Goal: Task Accomplishment & Management: Use online tool/utility

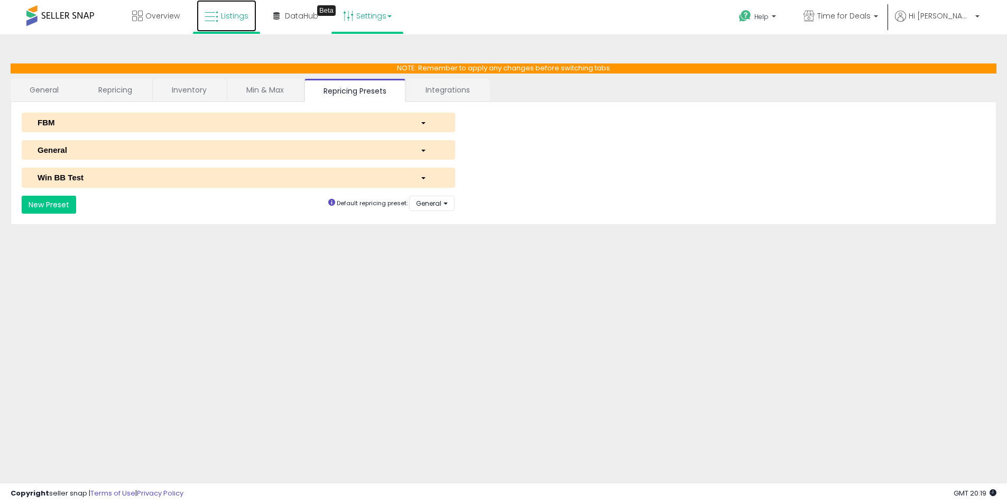
click at [244, 15] on span "Listings" at bounding box center [234, 16] width 27 height 11
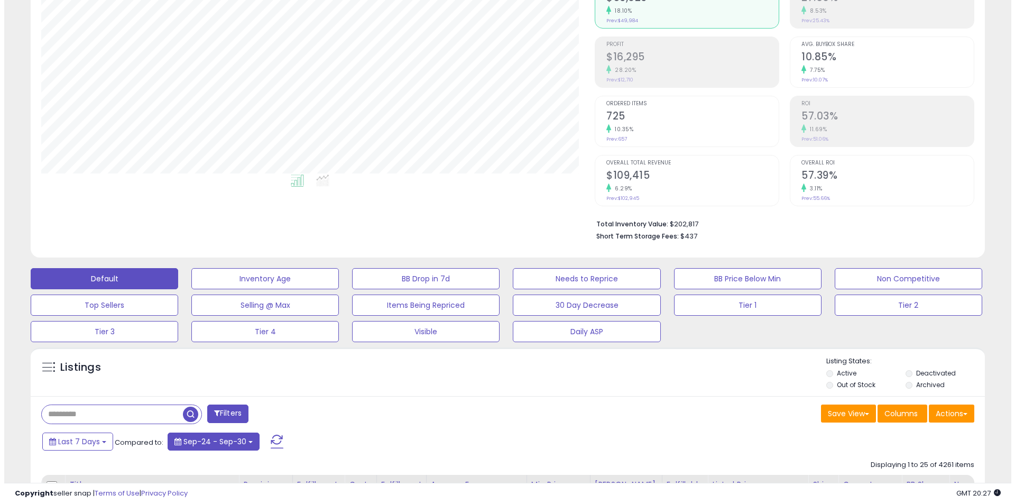
scroll to position [212, 0]
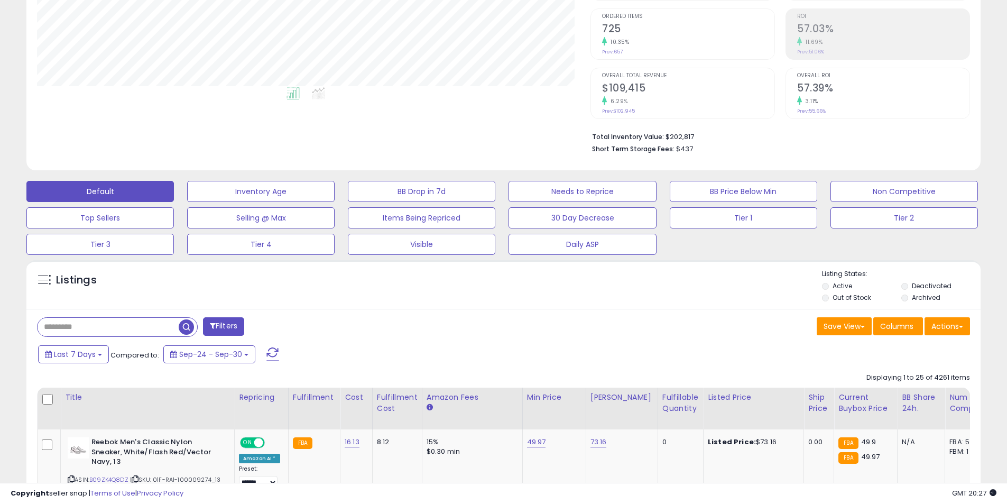
click at [140, 326] on input "text" at bounding box center [108, 327] width 141 height 19
paste input "**********"
type input "**********"
click at [279, 325] on span "button" at bounding box center [277, 326] width 15 height 15
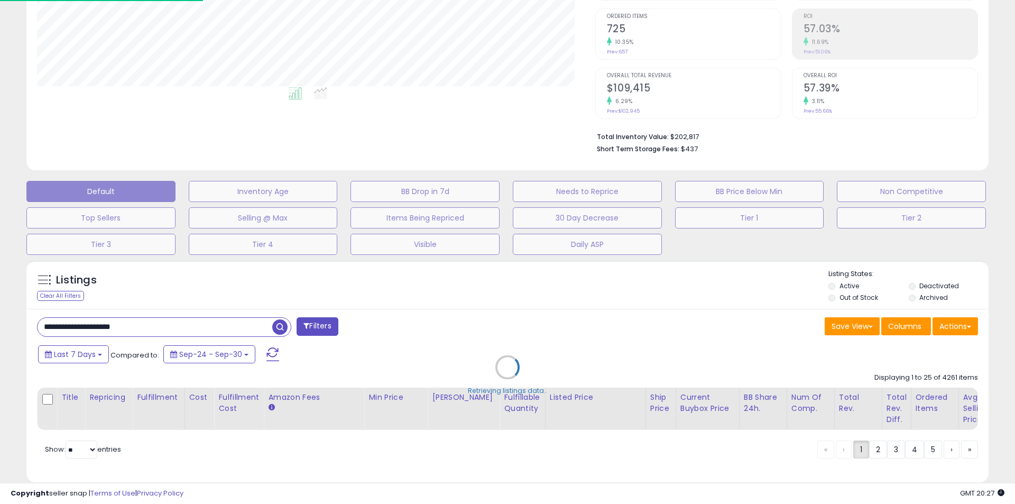
scroll to position [528602, 528260]
click at [374, 496] on div "Retrieving listings data.." at bounding box center [508, 375] width 978 height 241
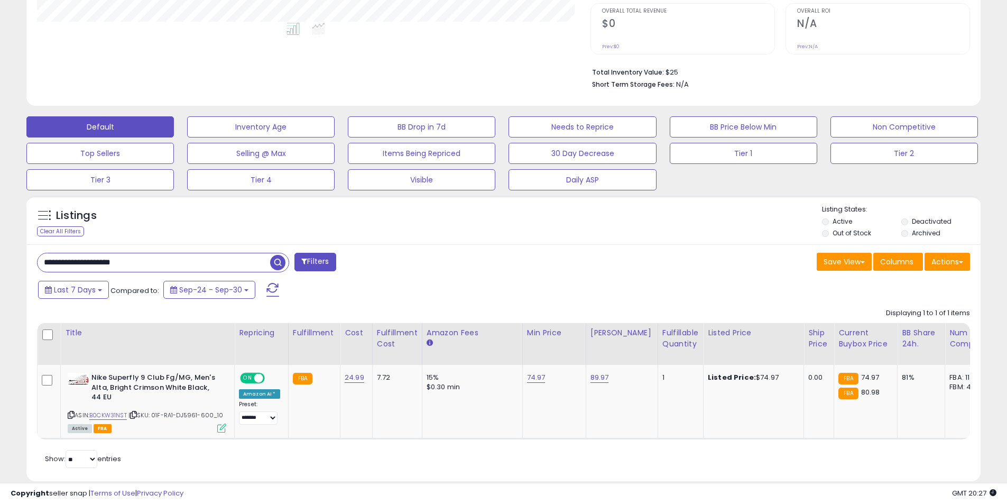
scroll to position [301, 0]
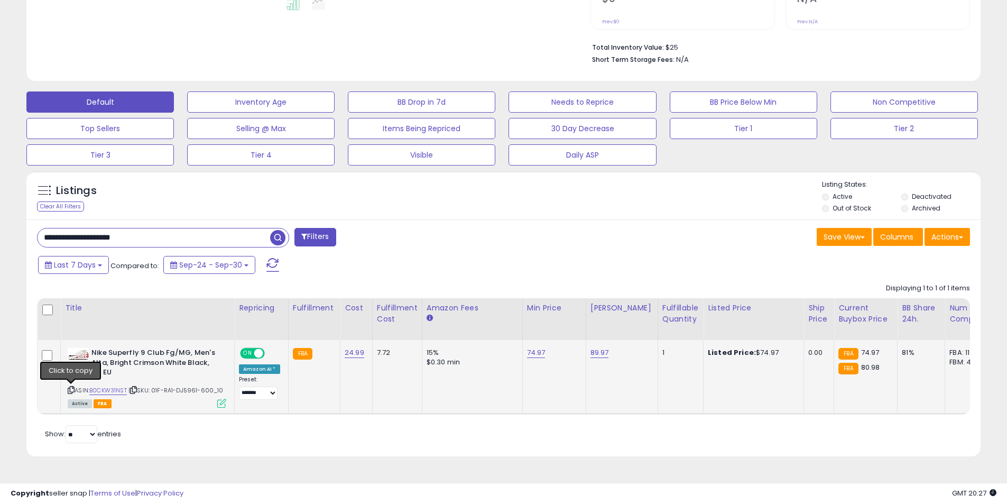
click at [72, 390] on icon at bounding box center [71, 390] width 7 height 6
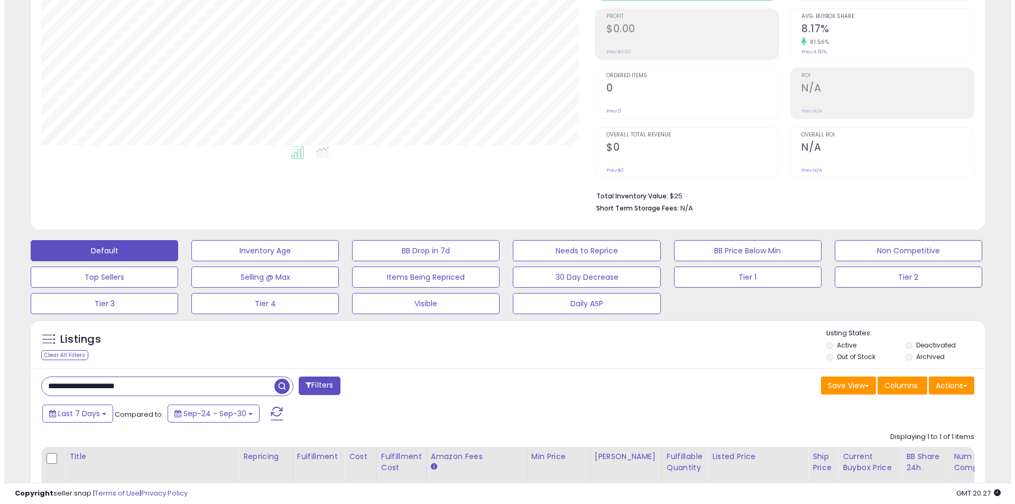
scroll to position [159, 0]
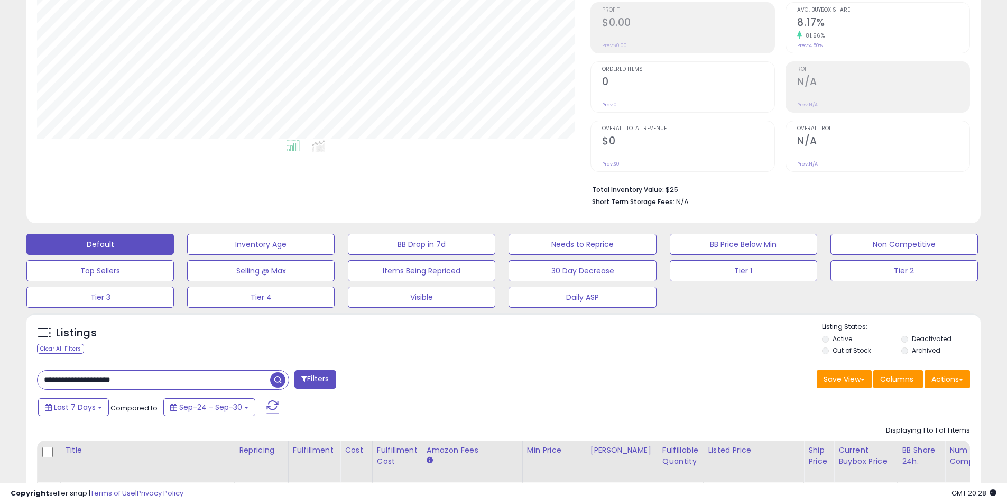
drag, startPoint x: 171, startPoint y: 384, endPoint x: 23, endPoint y: 387, distance: 147.6
click at [23, 387] on div "Listings Clear All Filters" at bounding box center [504, 460] width 970 height 305
click at [313, 383] on button "Filters" at bounding box center [315, 379] width 41 height 19
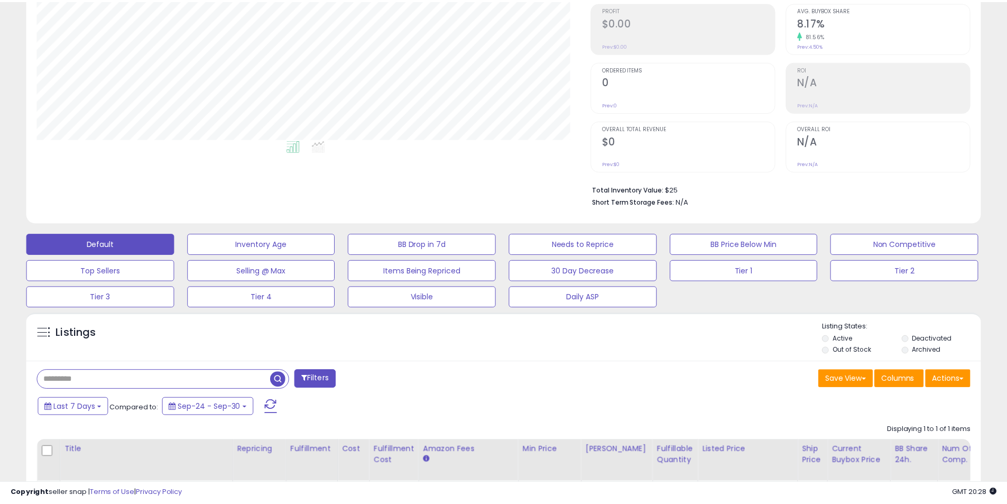
scroll to position [217, 558]
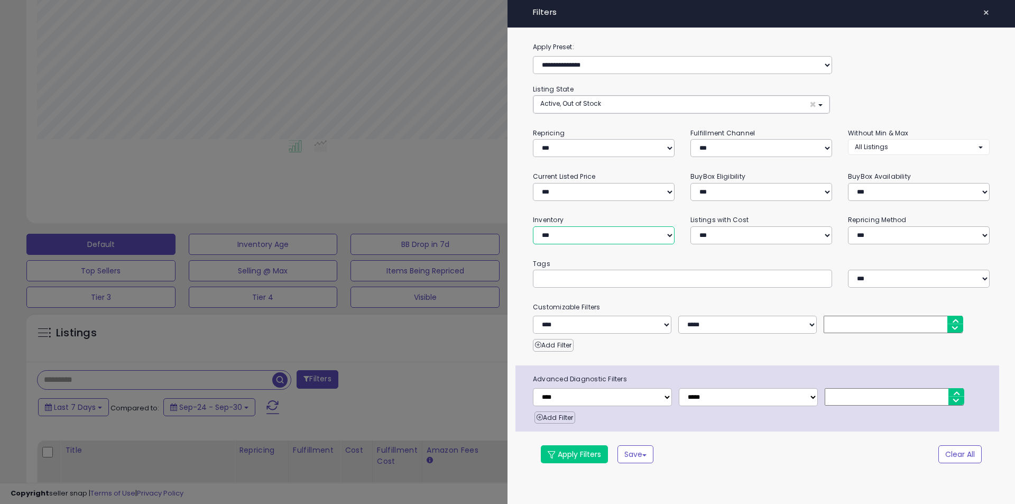
click at [582, 241] on select "**********" at bounding box center [604, 235] width 142 height 18
select select "********"
click at [533, 226] on select "**********" at bounding box center [604, 235] width 142 height 18
click at [726, 149] on select "*** *** *** ***" at bounding box center [762, 148] width 142 height 18
select select "***"
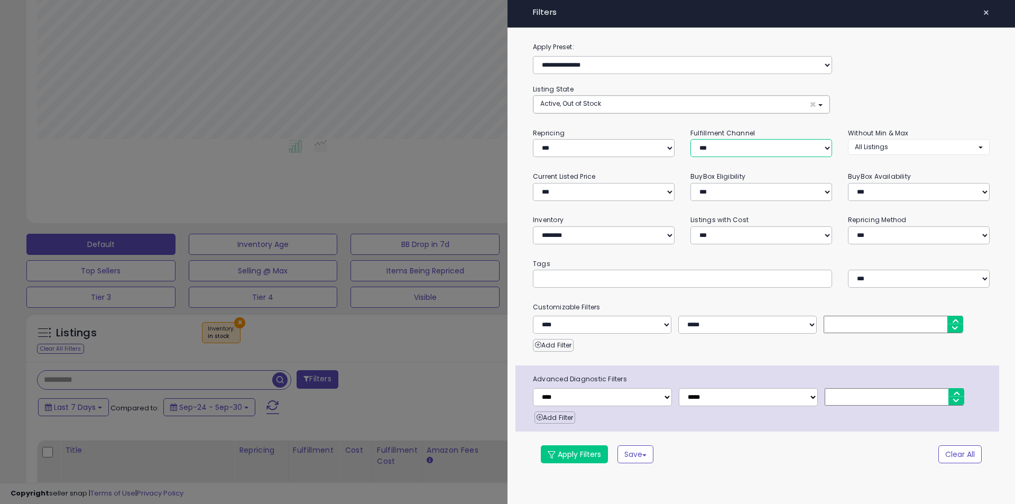
click at [691, 139] on select "*** *** *** ***" at bounding box center [762, 148] width 142 height 18
click at [572, 451] on button "Apply Filters" at bounding box center [574, 454] width 67 height 18
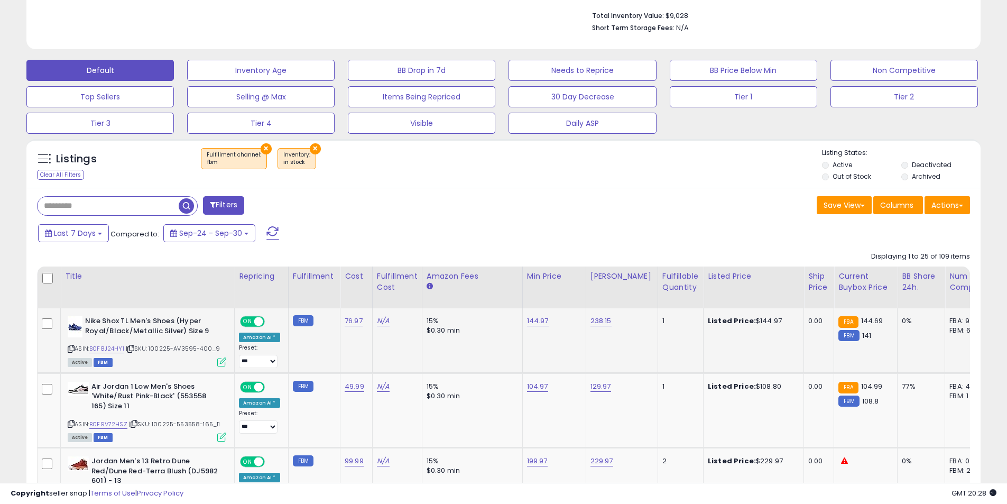
scroll to position [370, 0]
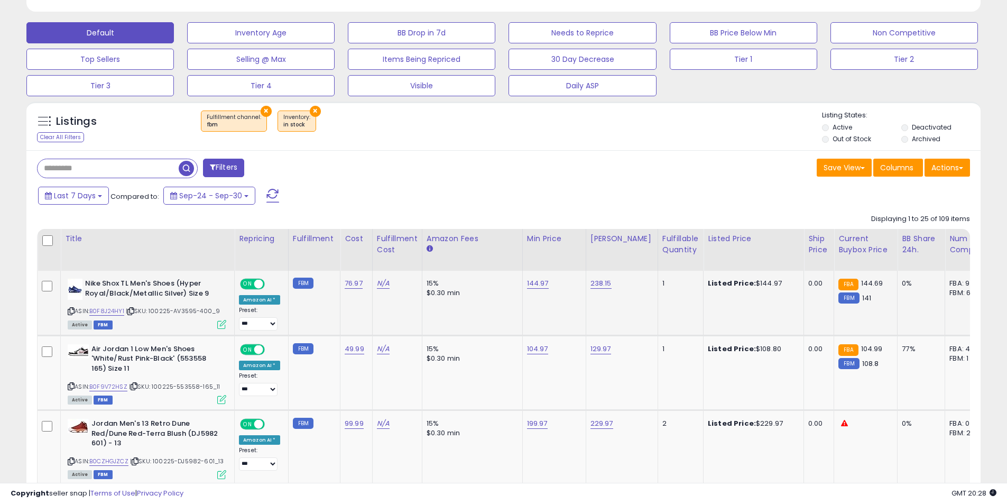
click at [73, 313] on icon at bounding box center [71, 311] width 7 height 6
click at [69, 388] on icon at bounding box center [71, 386] width 7 height 6
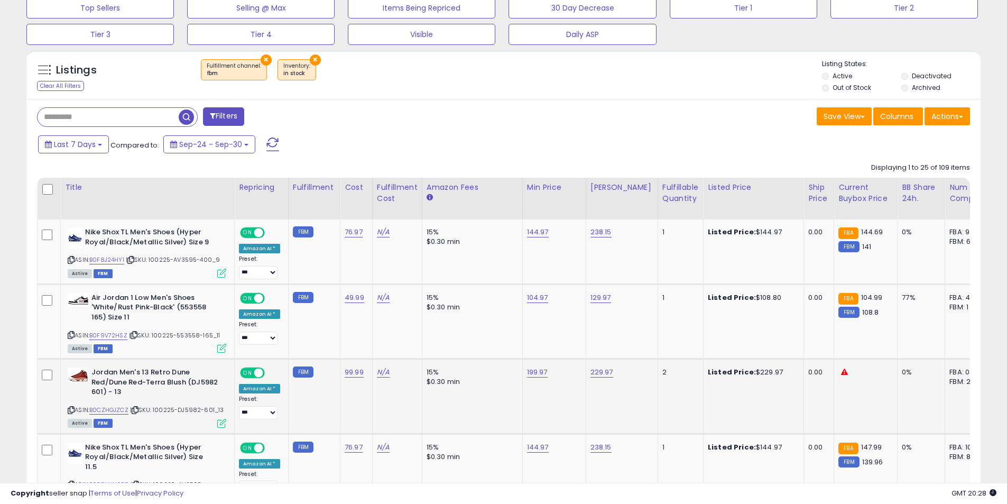
scroll to position [423, 0]
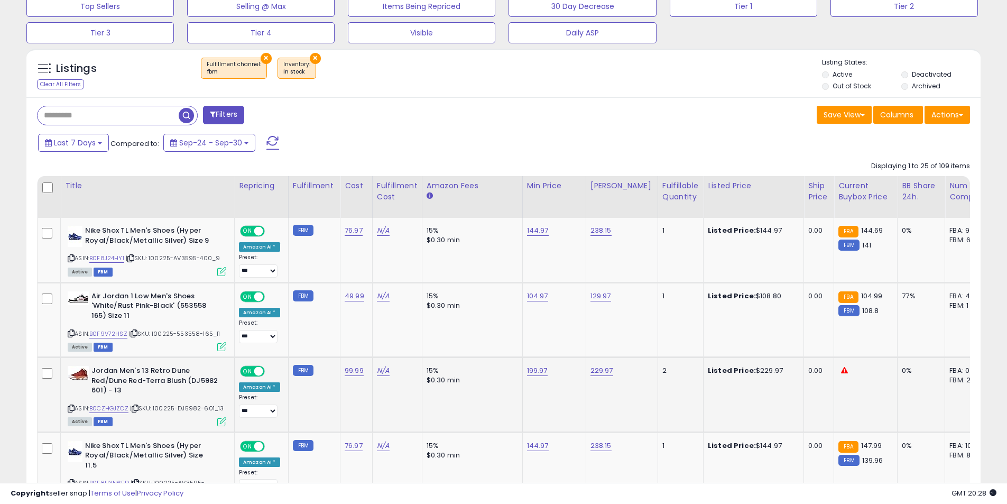
click at [72, 409] on icon at bounding box center [71, 409] width 7 height 6
click at [591, 375] on link "229.97" at bounding box center [602, 370] width 23 height 11
drag, startPoint x: 548, startPoint y: 351, endPoint x: 497, endPoint y: 348, distance: 51.9
type input "******"
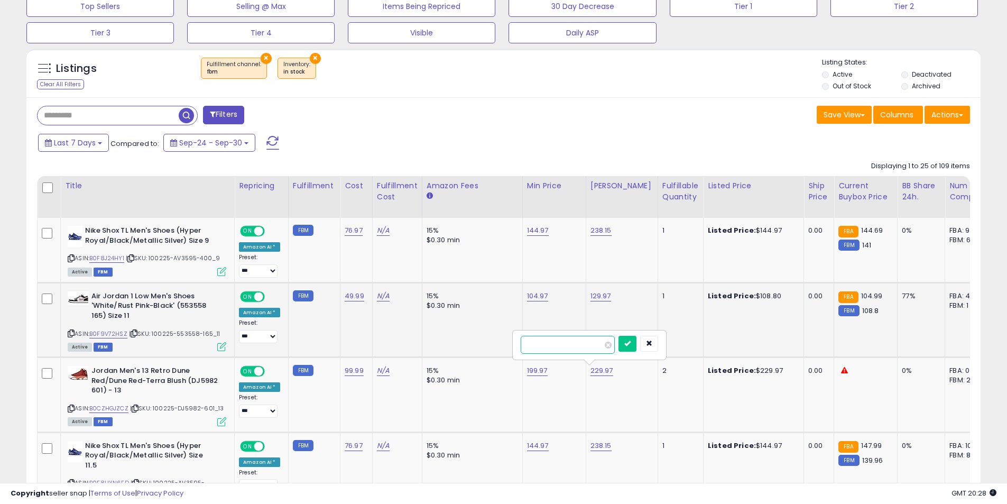
click button "submit" at bounding box center [628, 344] width 18 height 16
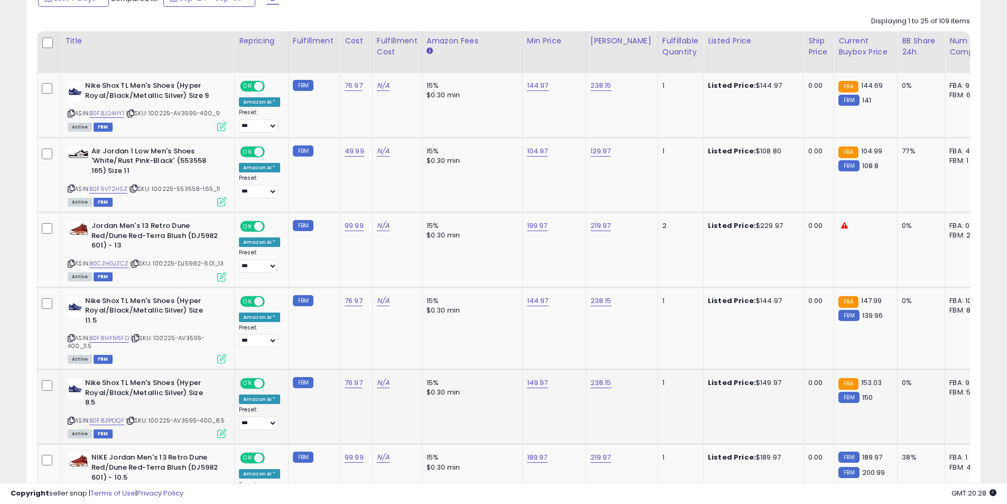
scroll to position [582, 0]
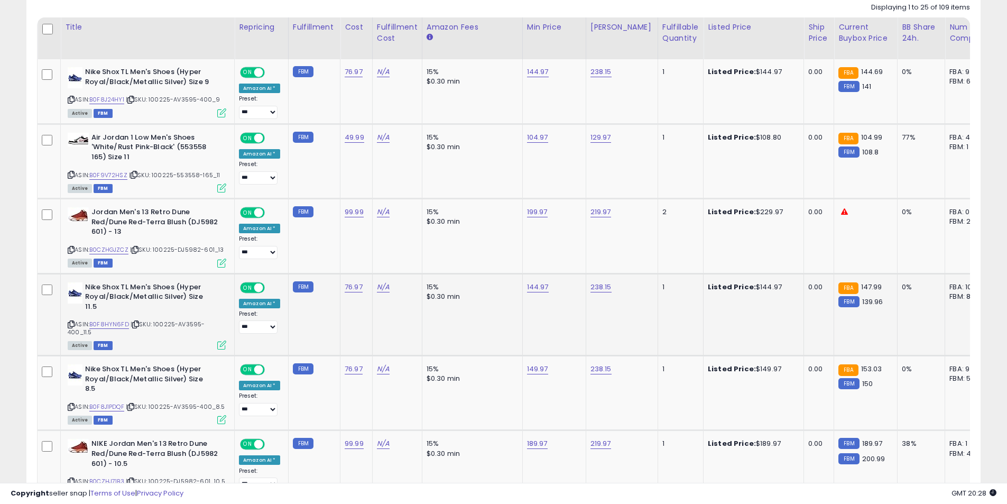
click at [70, 324] on icon at bounding box center [71, 325] width 7 height 6
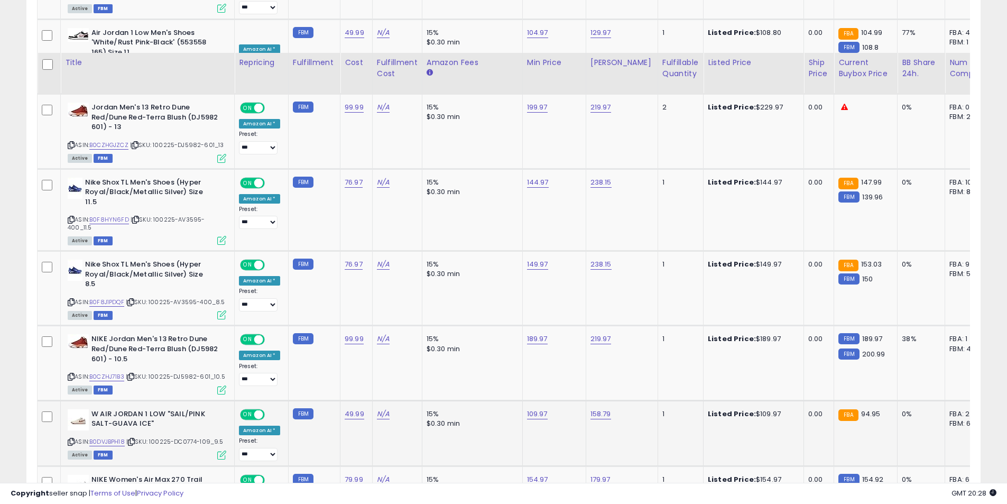
scroll to position [740, 0]
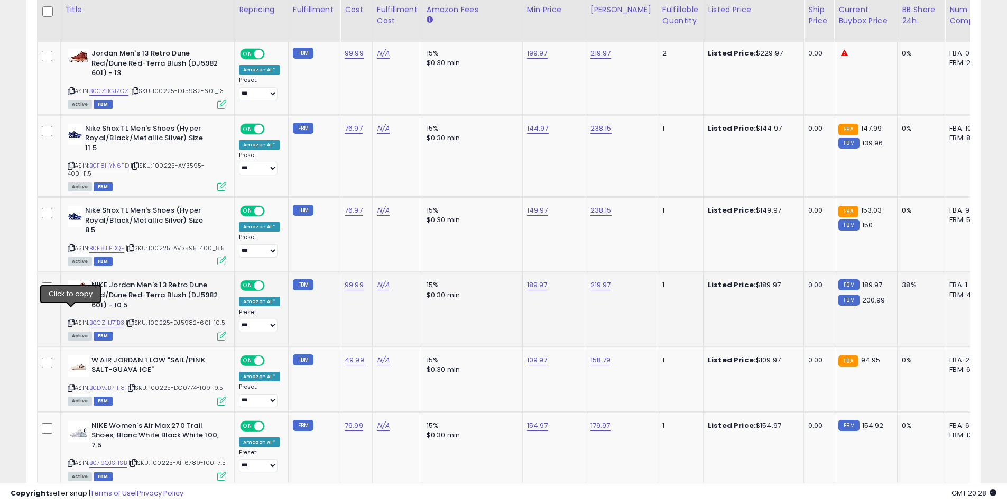
click at [72, 320] on icon at bounding box center [71, 323] width 7 height 6
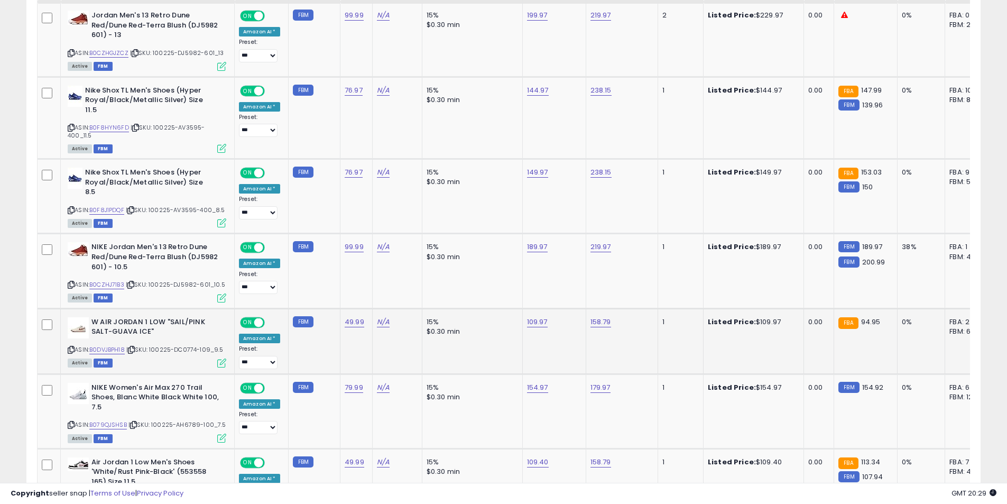
scroll to position [793, 0]
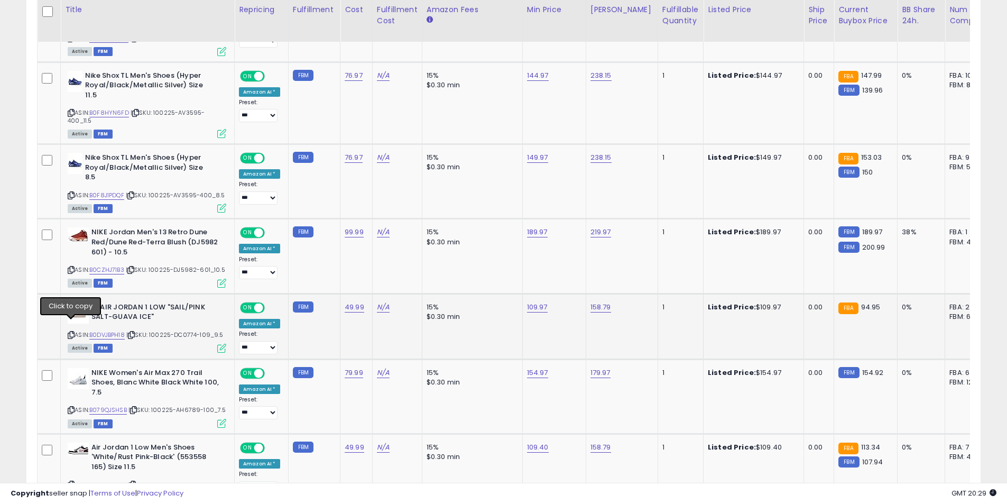
click at [71, 332] on icon at bounding box center [71, 335] width 7 height 6
click at [72, 407] on icon at bounding box center [71, 410] width 7 height 6
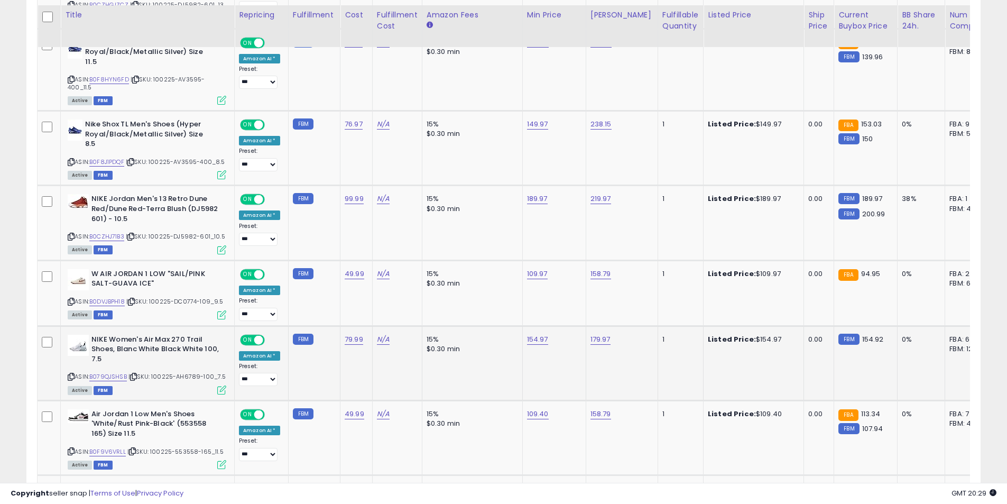
scroll to position [846, 0]
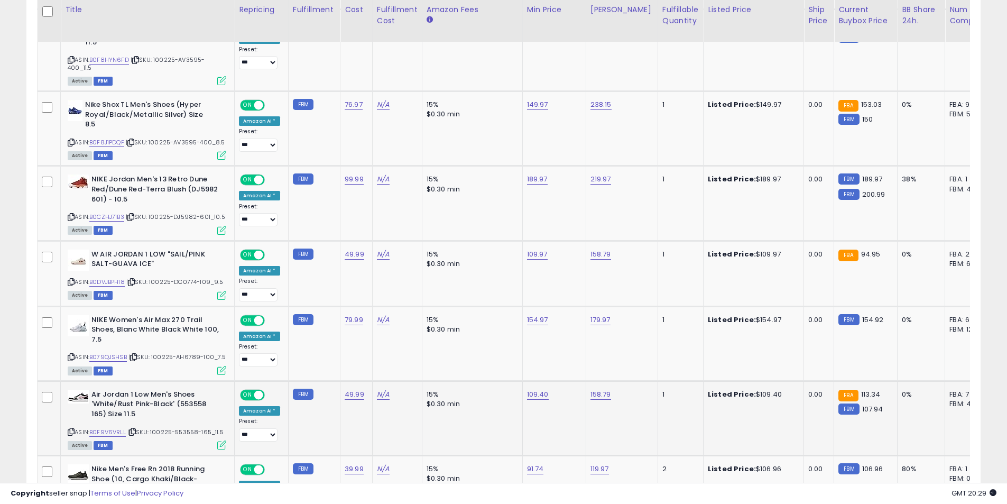
click at [71, 429] on icon at bounding box center [71, 432] width 7 height 6
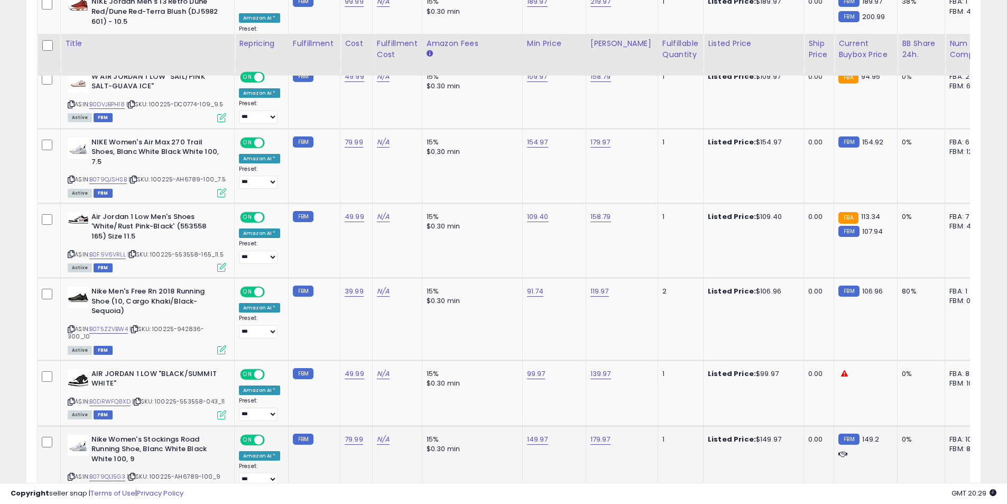
scroll to position [1058, 0]
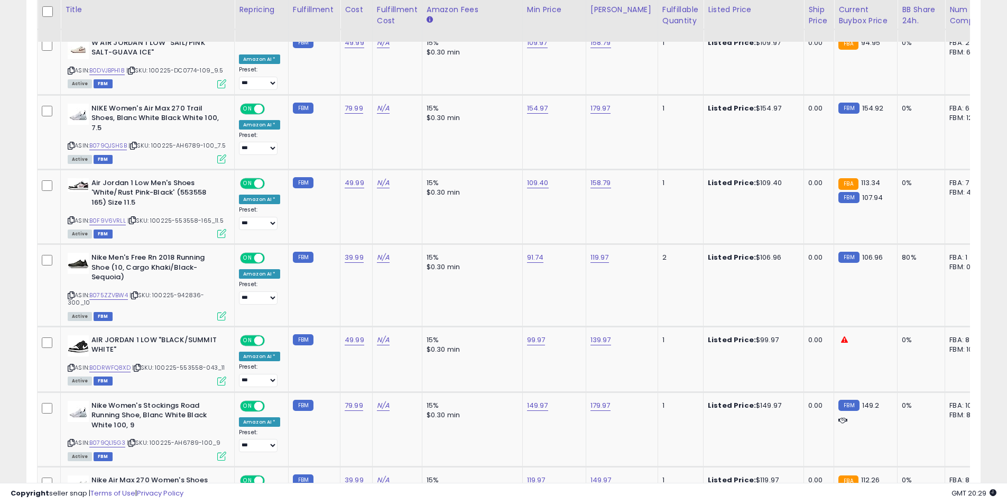
drag, startPoint x: 71, startPoint y: 350, endPoint x: 2, endPoint y: 318, distance: 75.7
click at [71, 365] on icon at bounding box center [71, 368] width 7 height 6
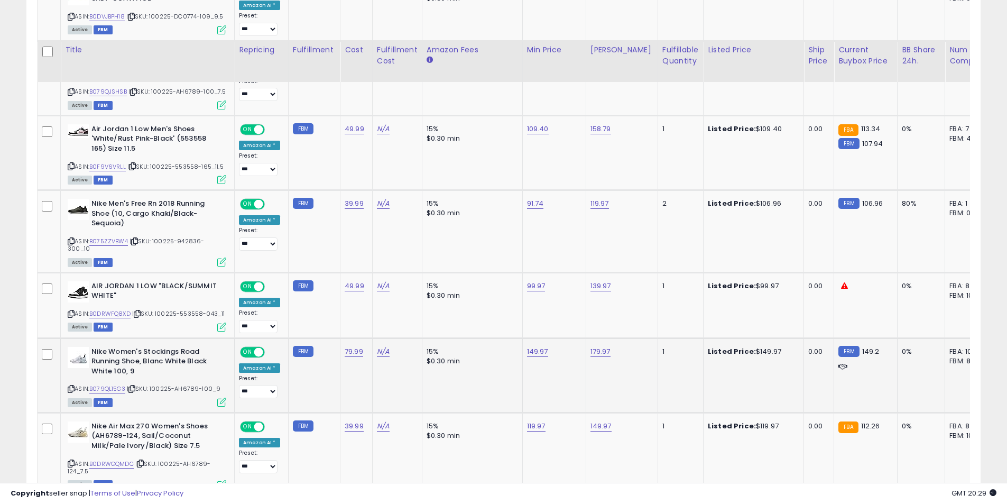
scroll to position [1163, 0]
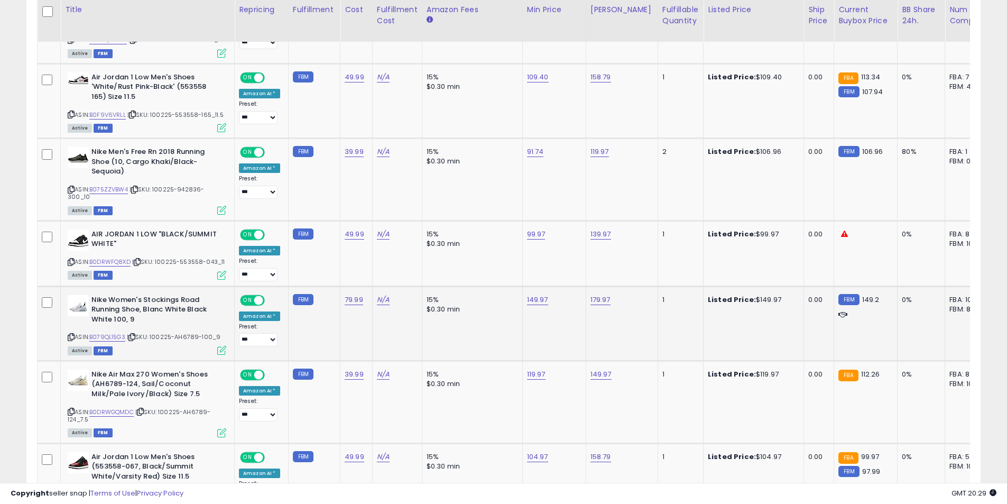
click at [72, 334] on icon at bounding box center [71, 337] width 7 height 6
drag, startPoint x: 74, startPoint y: 393, endPoint x: 4, endPoint y: 349, distance: 82.0
click at [74, 409] on icon at bounding box center [71, 412] width 7 height 6
click at [537, 369] on link "119.97" at bounding box center [536, 374] width 19 height 11
drag, startPoint x: 445, startPoint y: 328, endPoint x: 406, endPoint y: 323, distance: 40.1
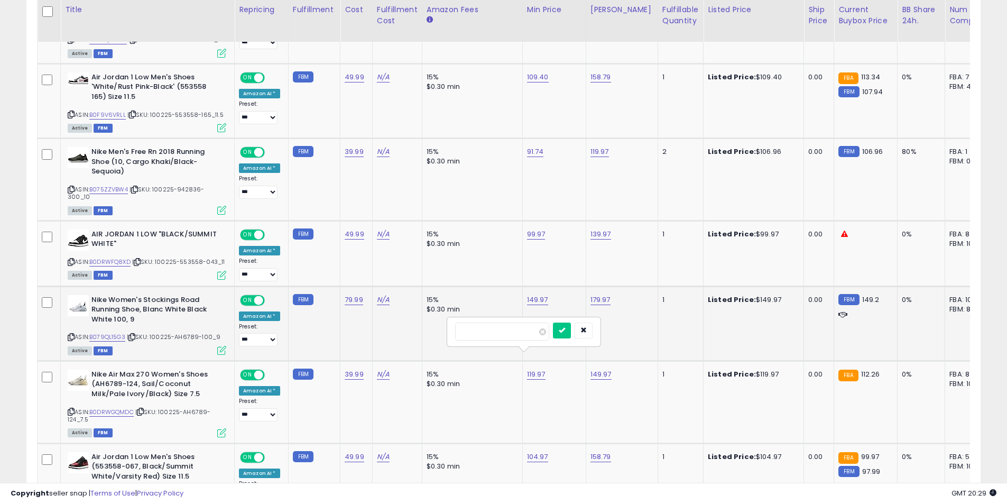
click at [406, 323] on tbody "**********" at bounding box center [796, 420] width 1517 height 1885
type input "*****"
click button "submit" at bounding box center [562, 331] width 18 height 16
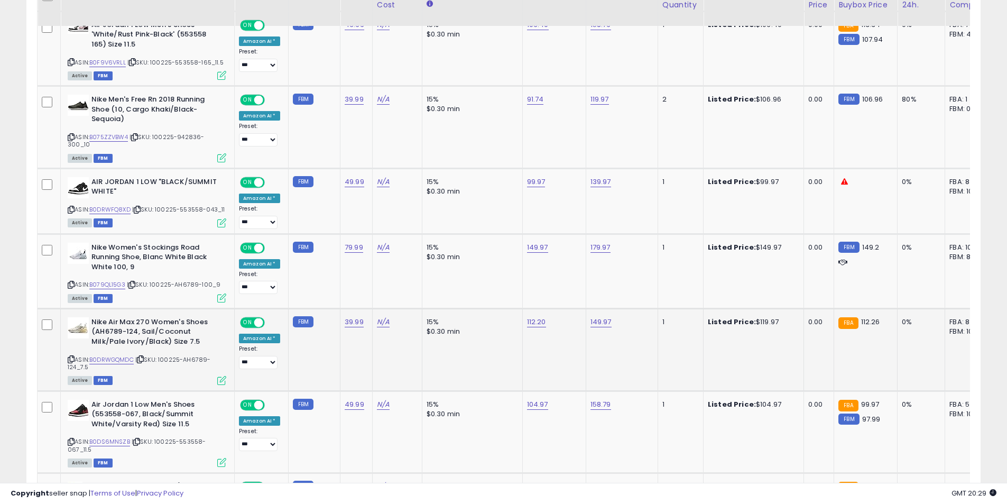
scroll to position [1269, 0]
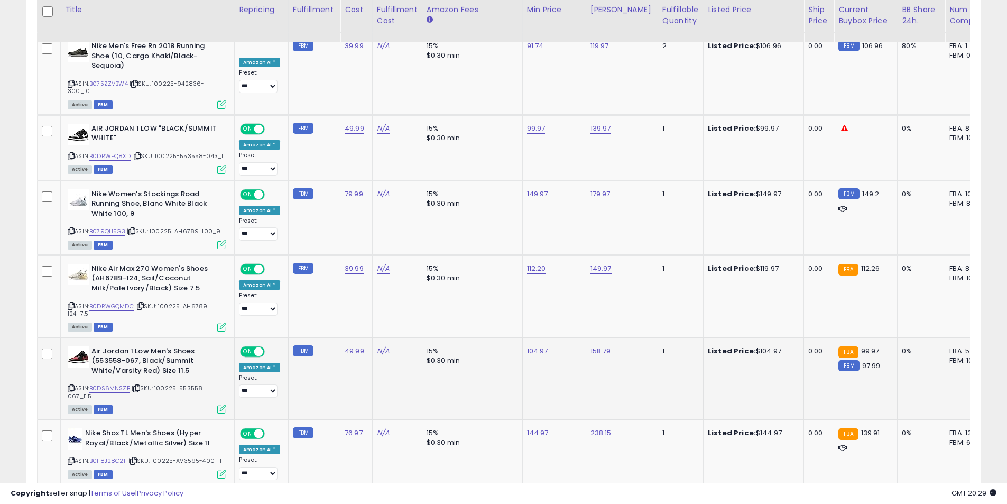
click at [71, 386] on icon at bounding box center [71, 389] width 7 height 6
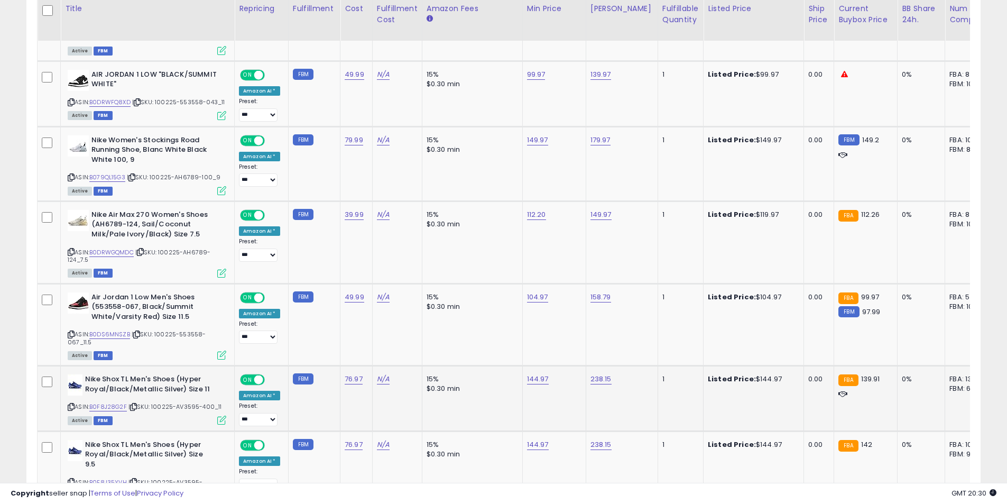
scroll to position [1481, 0]
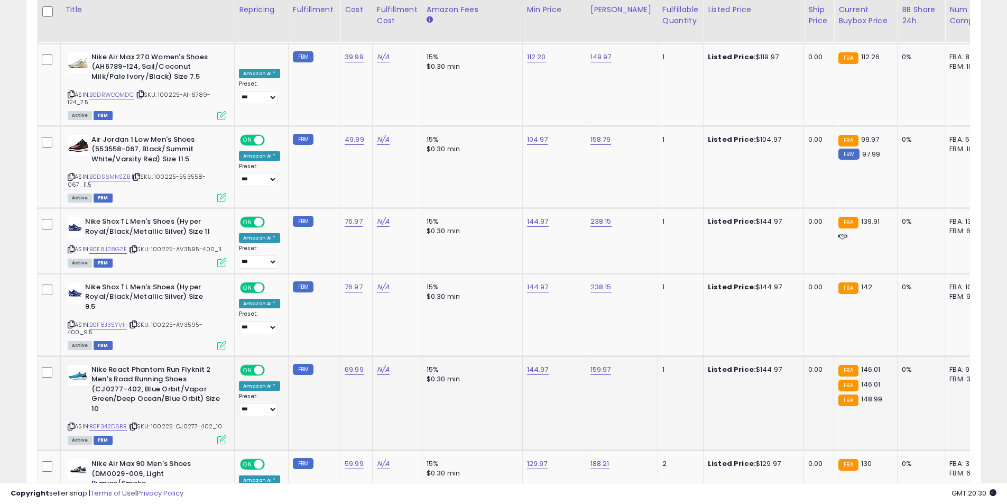
click at [72, 424] on icon at bounding box center [71, 427] width 7 height 6
click at [544, 365] on div "144.97" at bounding box center [552, 370] width 51 height 10
click at [543, 364] on link "144.97" at bounding box center [538, 369] width 22 height 11
drag, startPoint x: 402, startPoint y: 312, endPoint x: 390, endPoint y: 310, distance: 12.3
click at [391, 310] on tbody "**********" at bounding box center [796, 102] width 1517 height 1885
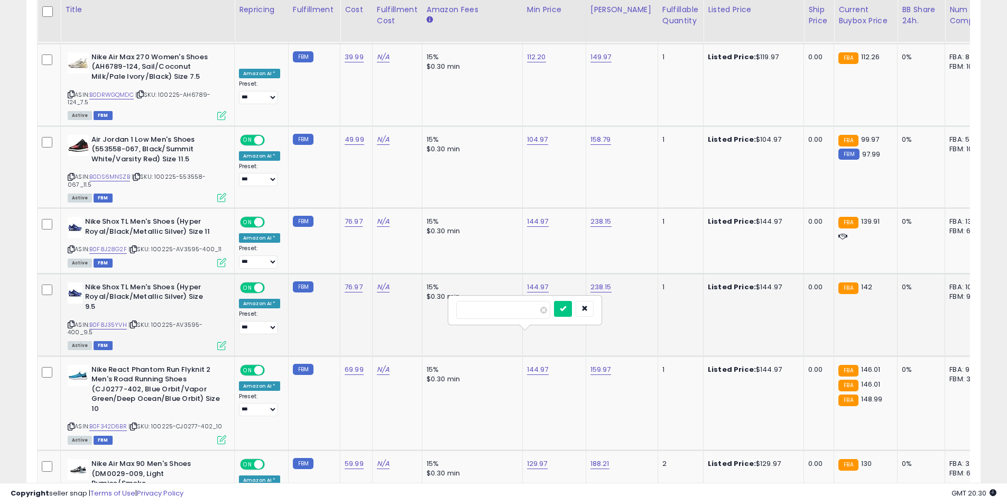
type input "******"
click button "submit" at bounding box center [563, 309] width 18 height 16
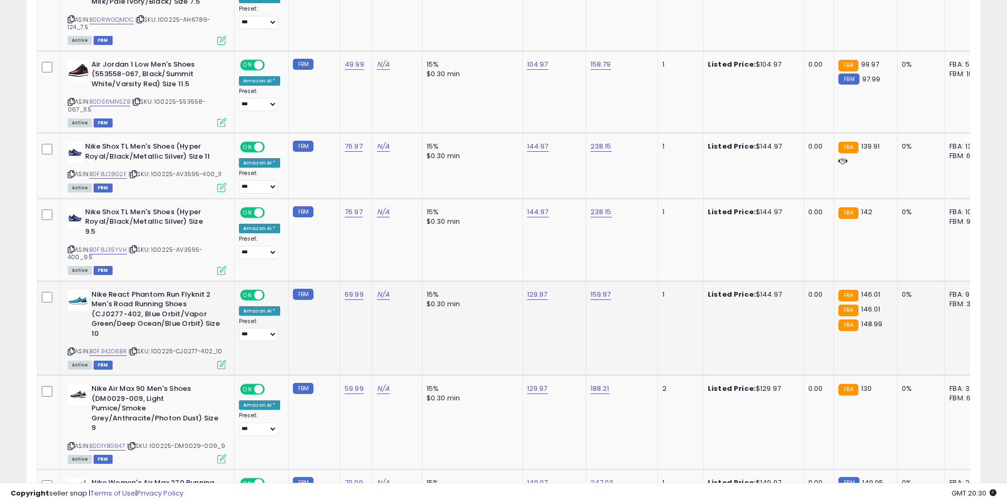
scroll to position [1586, 0]
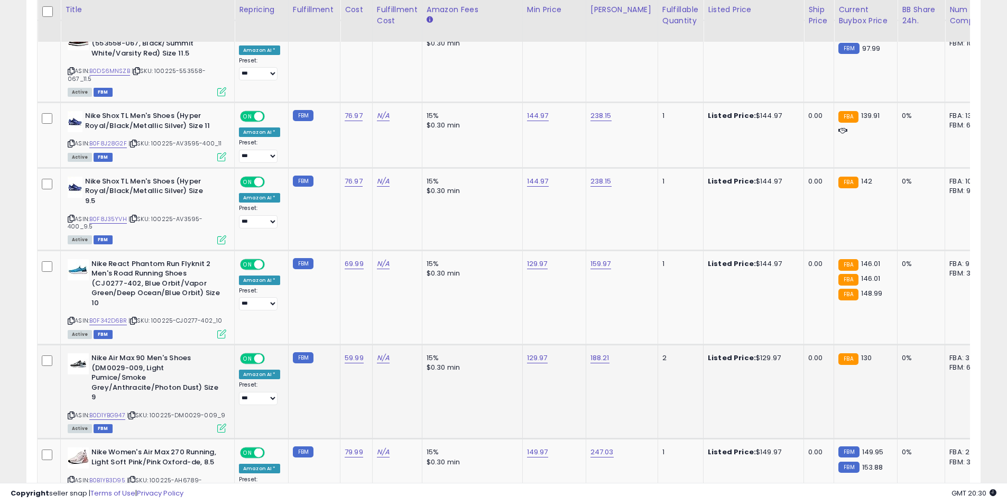
click at [72, 412] on icon at bounding box center [71, 415] width 7 height 6
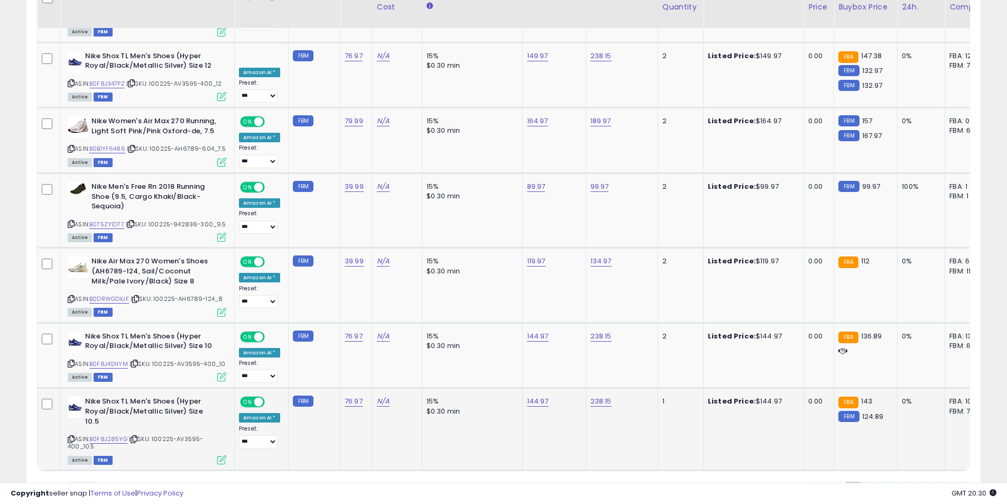
scroll to position [2062, 0]
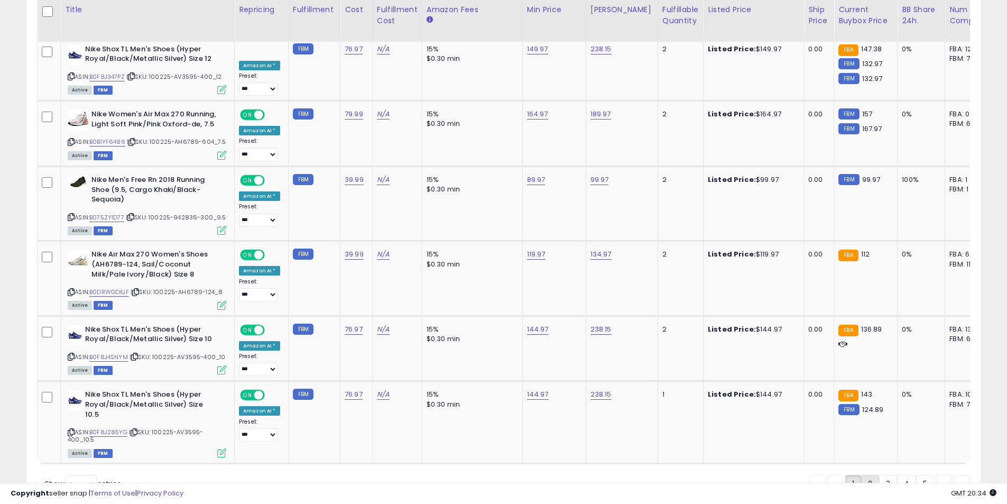
click at [871, 475] on link "2" at bounding box center [870, 484] width 18 height 18
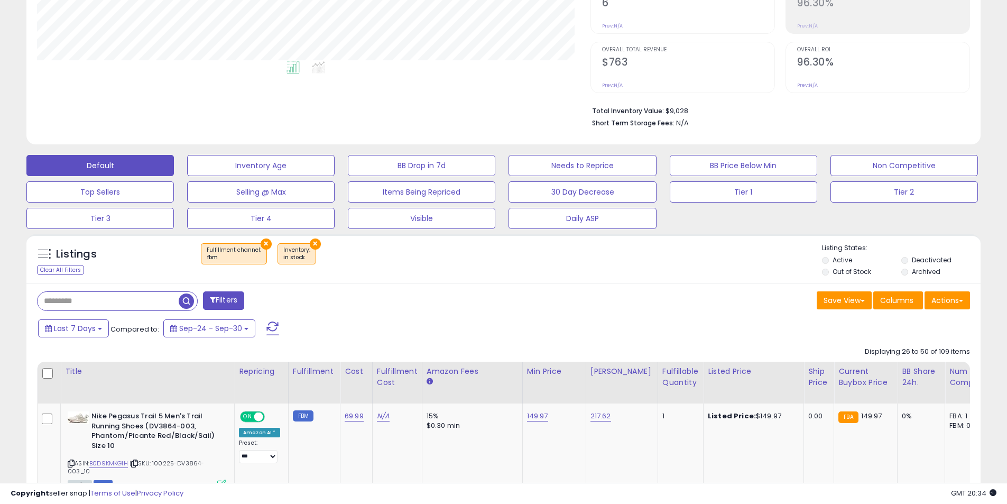
scroll to position [555, 0]
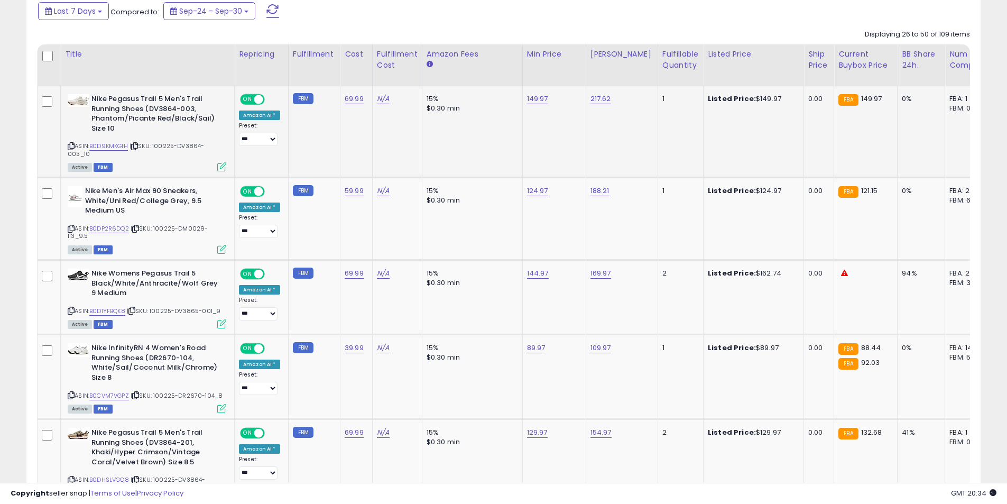
click at [71, 145] on icon at bounding box center [71, 146] width 7 height 6
click at [74, 308] on icon at bounding box center [71, 311] width 7 height 6
click at [379, 377] on td "N/A" at bounding box center [397, 377] width 50 height 85
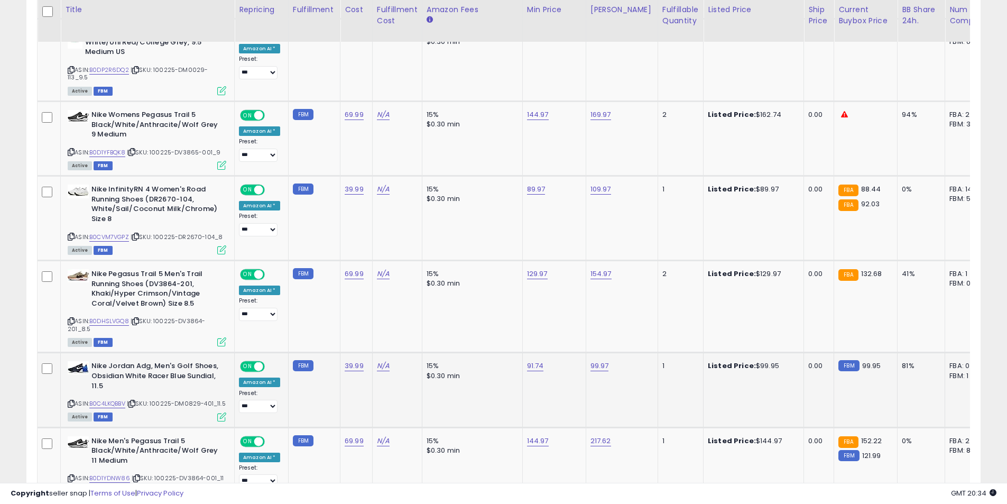
click at [72, 401] on icon at bounding box center [71, 404] width 7 height 6
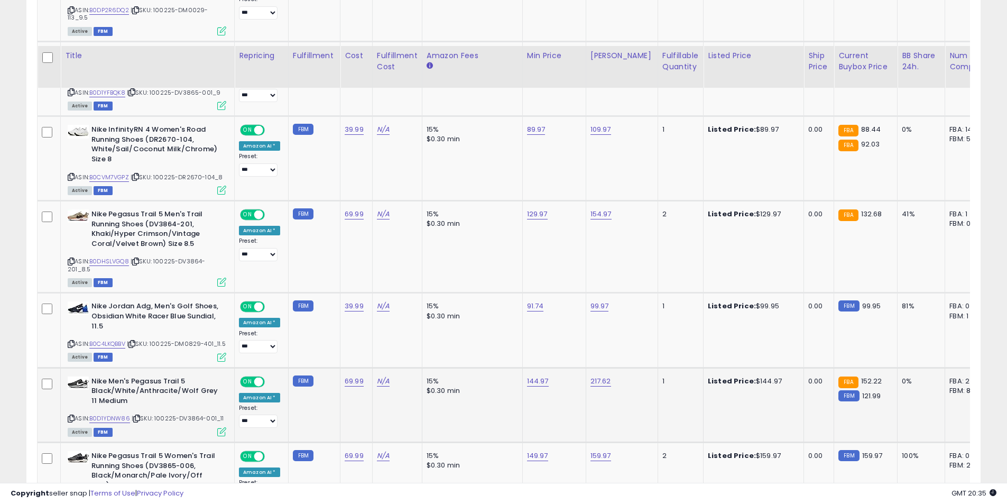
scroll to position [819, 0]
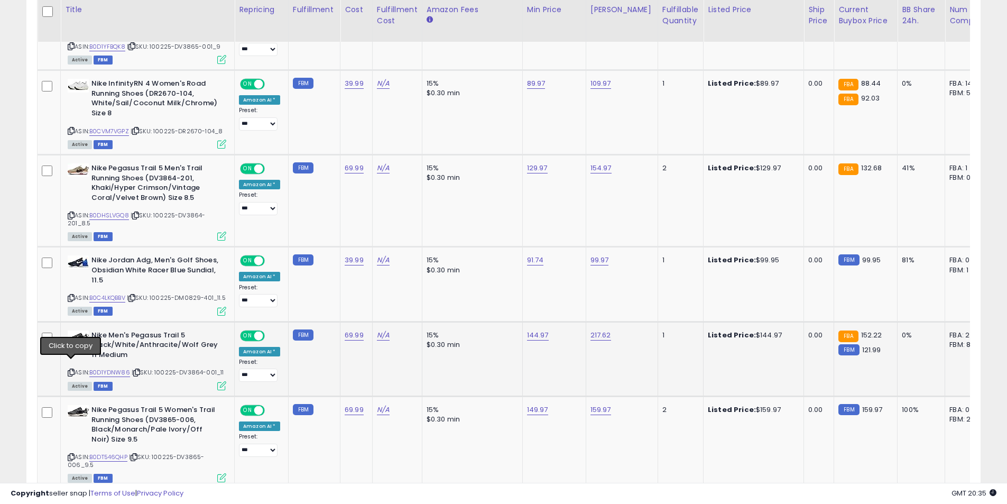
click at [71, 370] on icon at bounding box center [71, 373] width 7 height 6
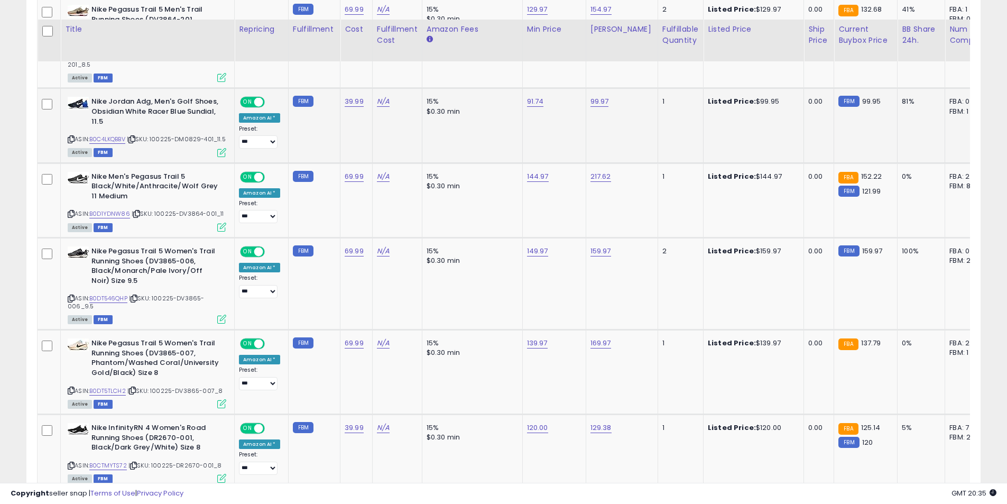
scroll to position [1031, 0]
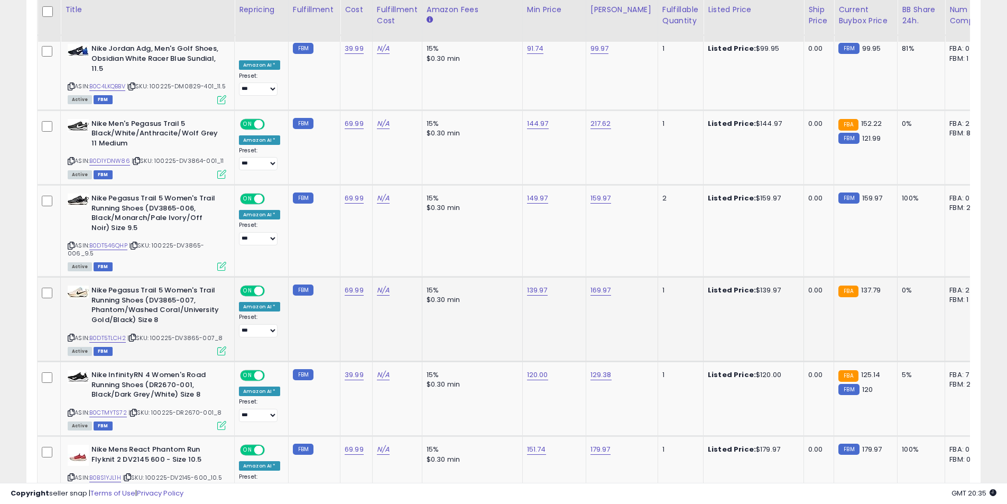
click at [74, 335] on icon at bounding box center [71, 338] width 7 height 6
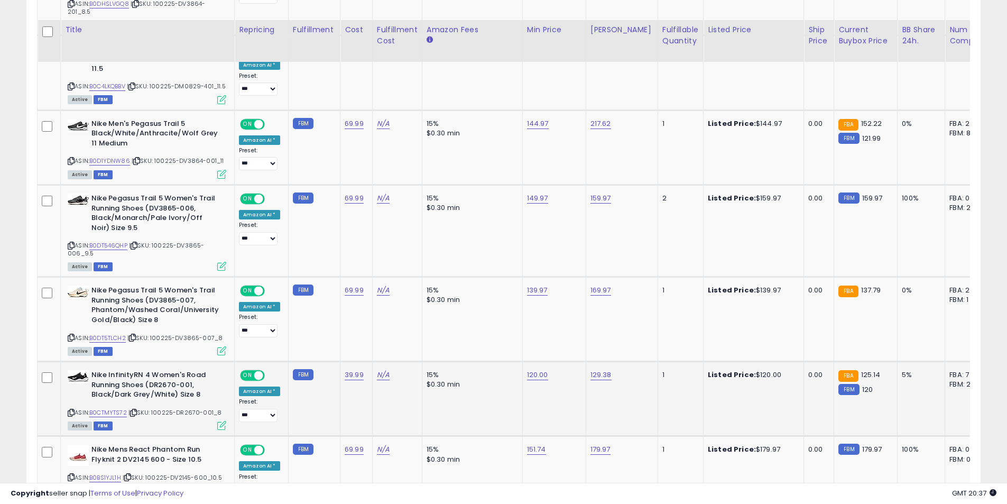
scroll to position [1136, 0]
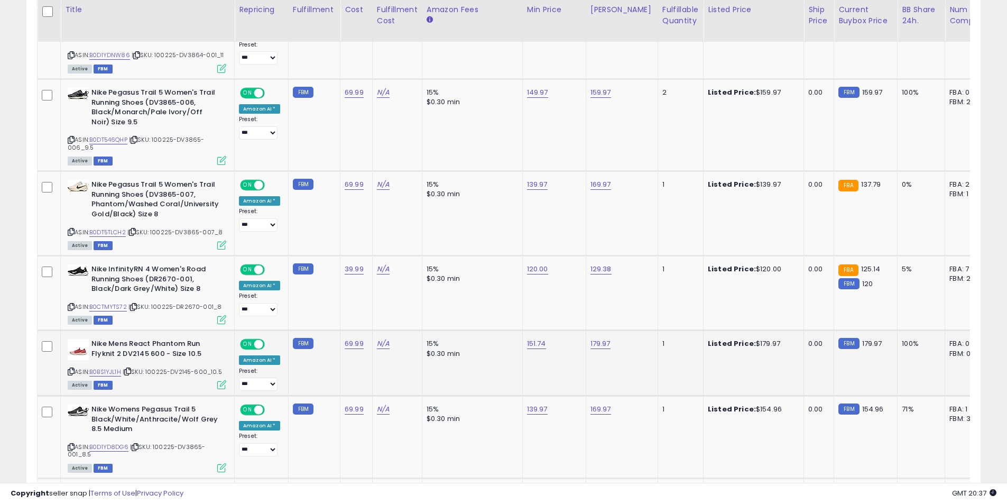
drag, startPoint x: 70, startPoint y: 362, endPoint x: 44, endPoint y: 352, distance: 27.1
click at [70, 369] on icon at bounding box center [71, 372] width 7 height 6
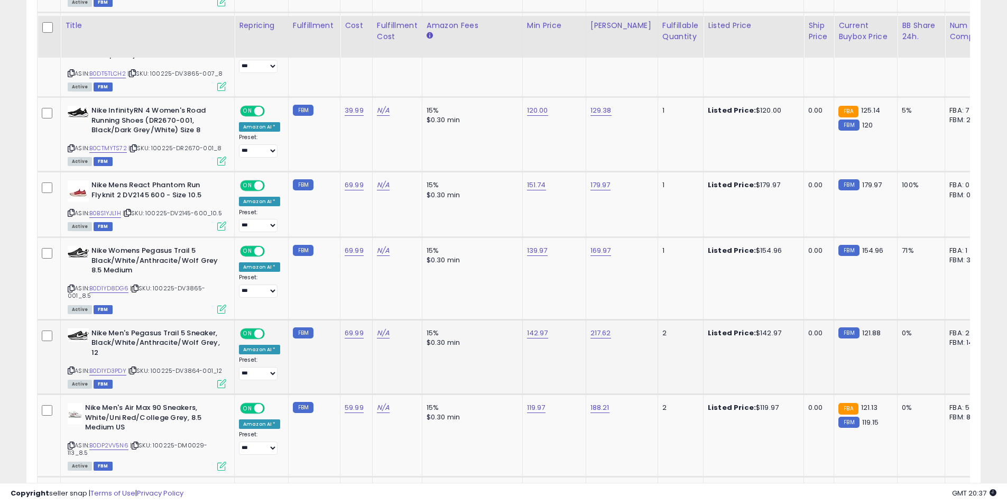
scroll to position [1348, 0]
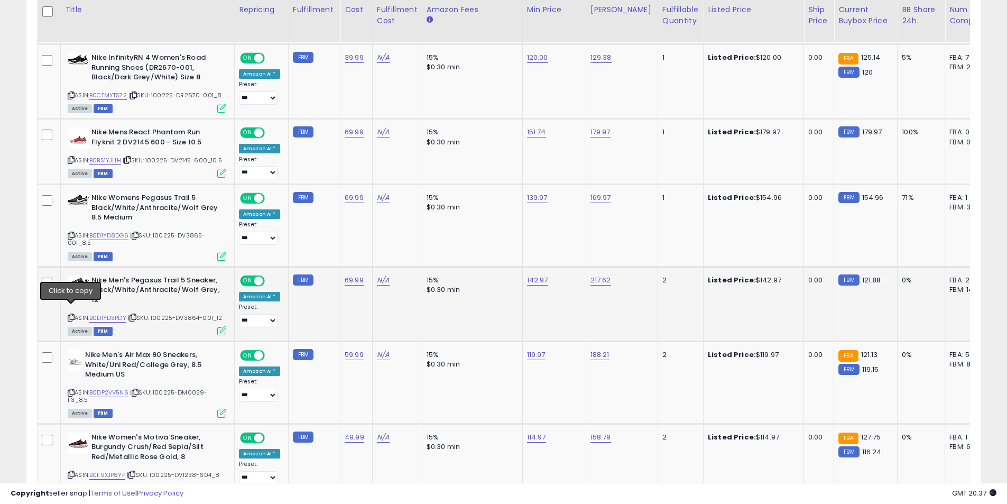
click at [69, 315] on icon at bounding box center [71, 318] width 7 height 6
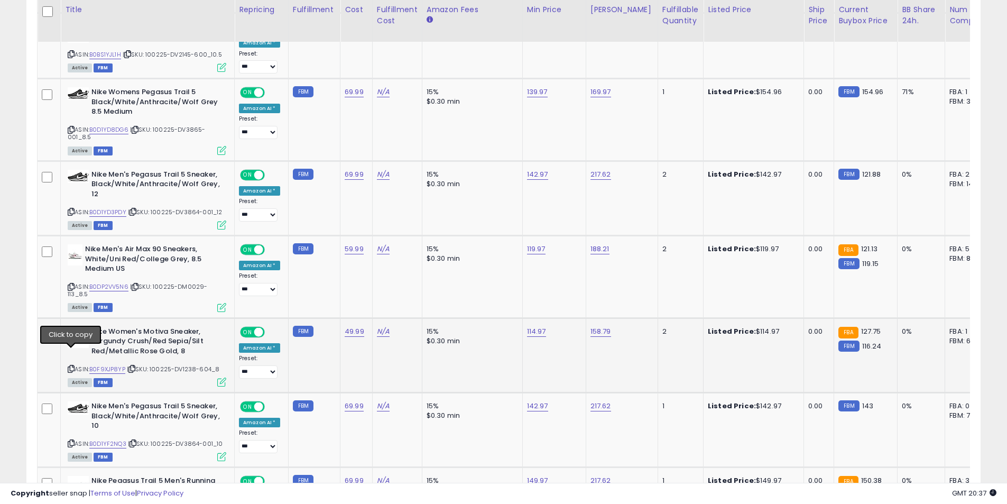
click at [69, 366] on icon at bounding box center [71, 369] width 7 height 6
